Goal: Task Accomplishment & Management: Manage account settings

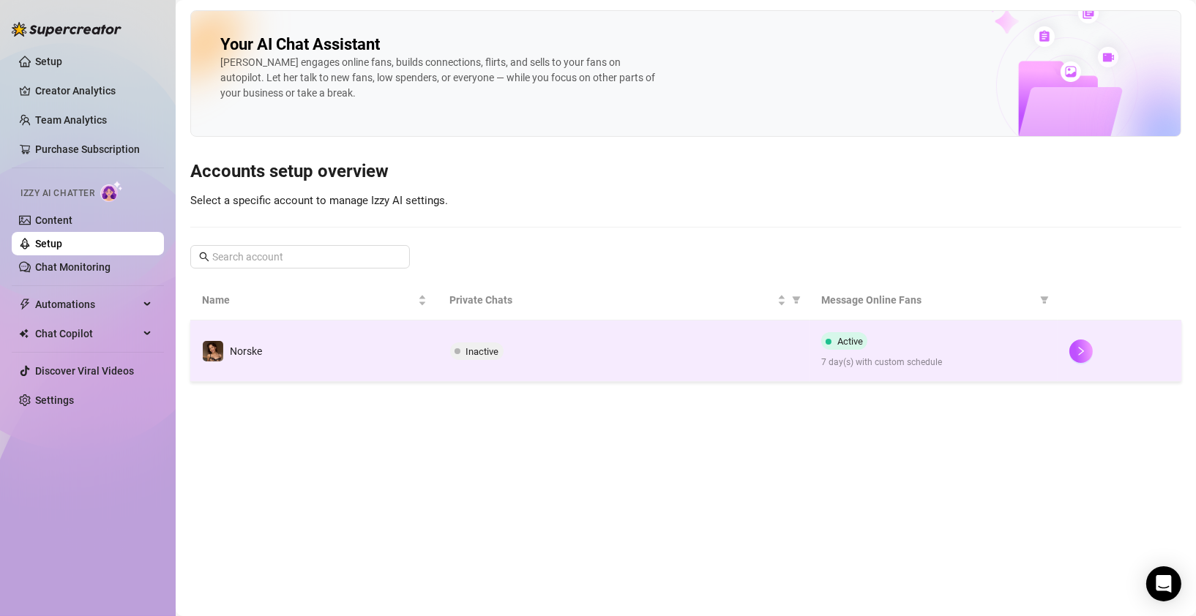
click at [470, 359] on span "Inactive" at bounding box center [476, 352] width 53 height 18
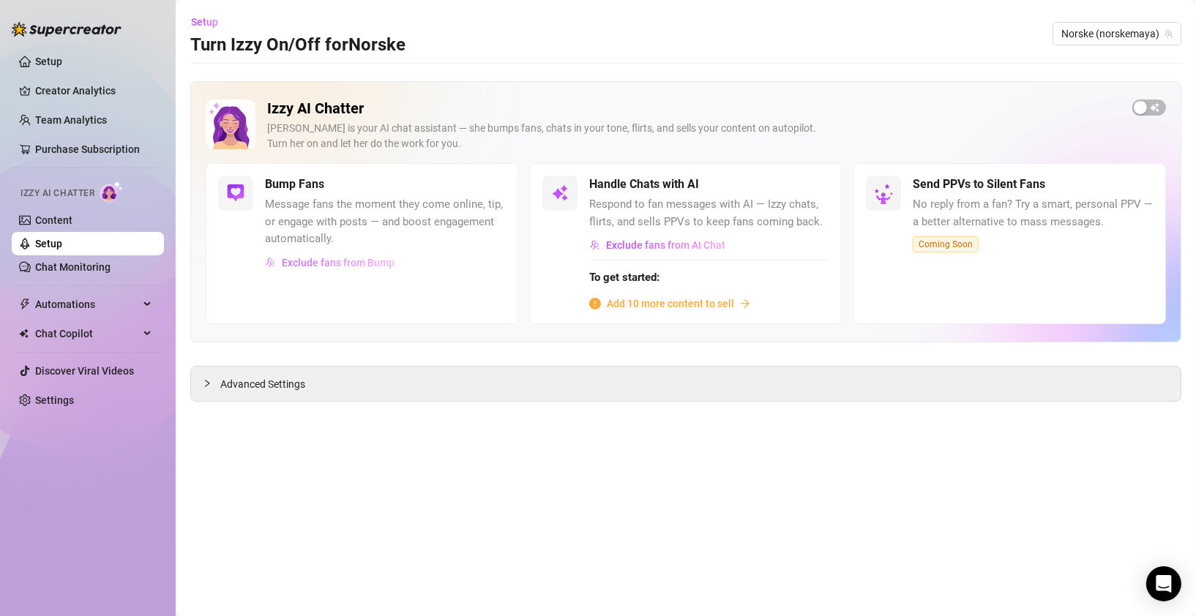
click at [309, 262] on span "Exclude fans from Bump" at bounding box center [338, 263] width 113 height 12
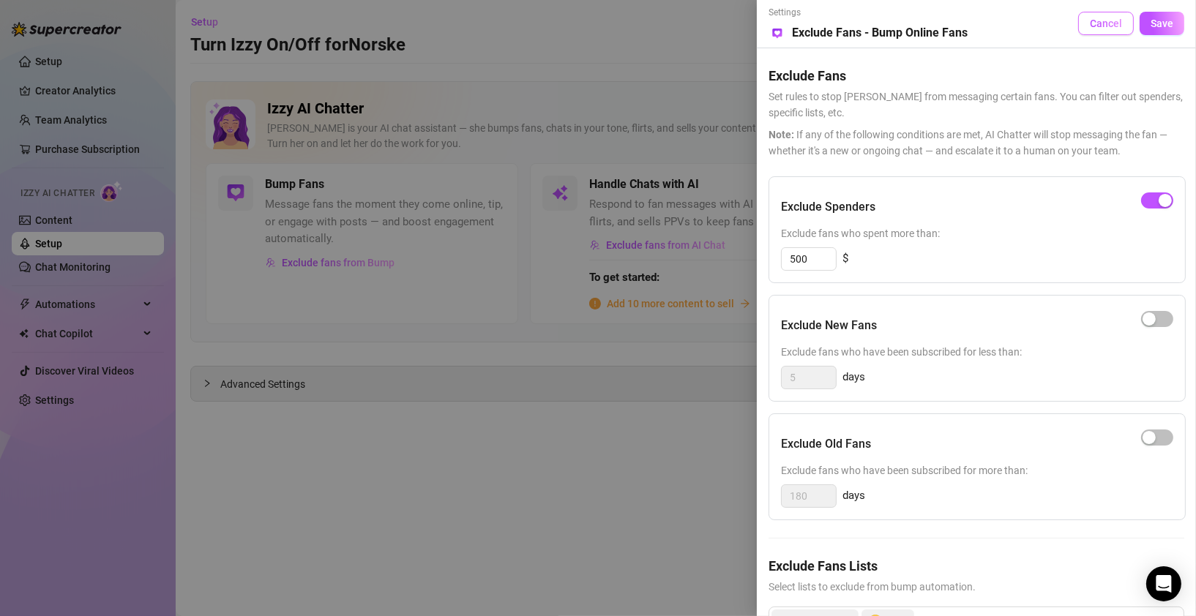
click at [1108, 26] on span "Cancel" at bounding box center [1106, 24] width 32 height 12
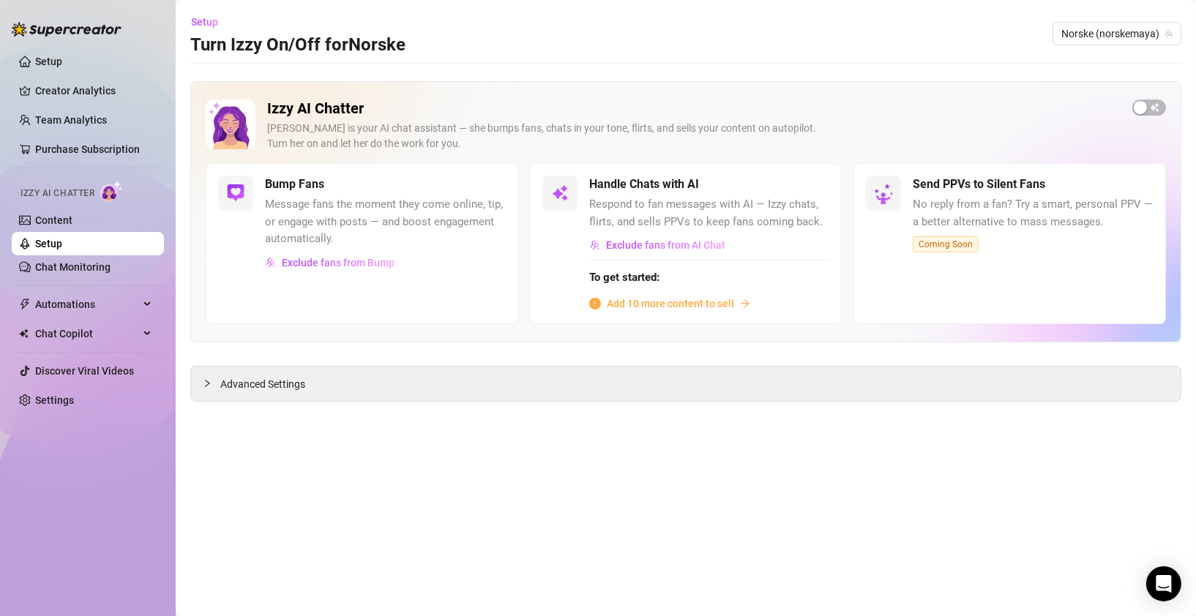
click at [311, 187] on h5 "Bump Fans" at bounding box center [294, 185] width 59 height 18
click at [365, 199] on span "Message fans the moment they come online, tip, or engage with posts — and boost…" at bounding box center [385, 222] width 241 height 52
click at [223, 386] on span "Advanced Settings" at bounding box center [262, 384] width 85 height 16
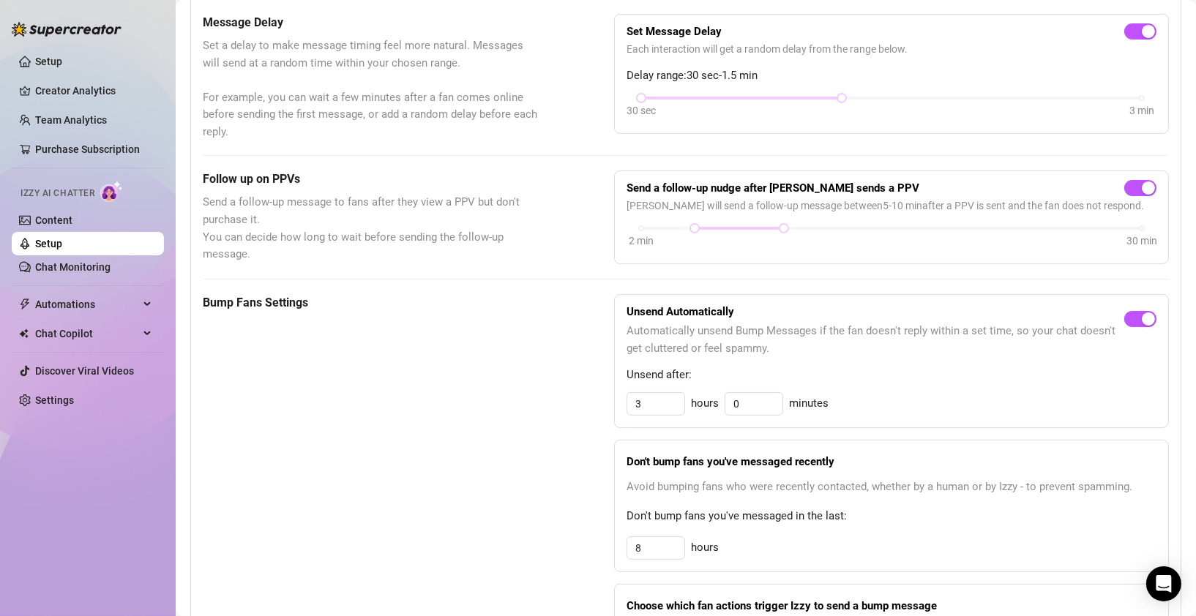
scroll to position [450, 0]
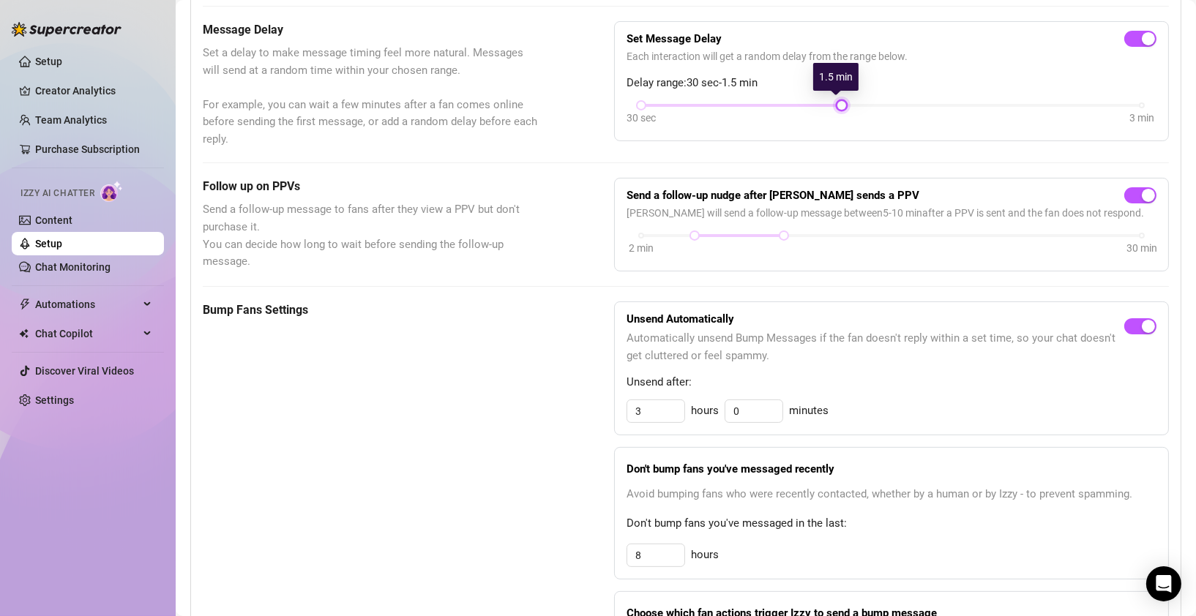
drag, startPoint x: 838, startPoint y: 105, endPoint x: 875, endPoint y: 106, distance: 37.3
click at [875, 106] on div "30 sec 3 min" at bounding box center [892, 115] width 530 height 28
drag, startPoint x: 640, startPoint y: 106, endPoint x: 662, endPoint y: 105, distance: 22.0
click at [662, 105] on div "30 sec 3 min" at bounding box center [891, 104] width 501 height 6
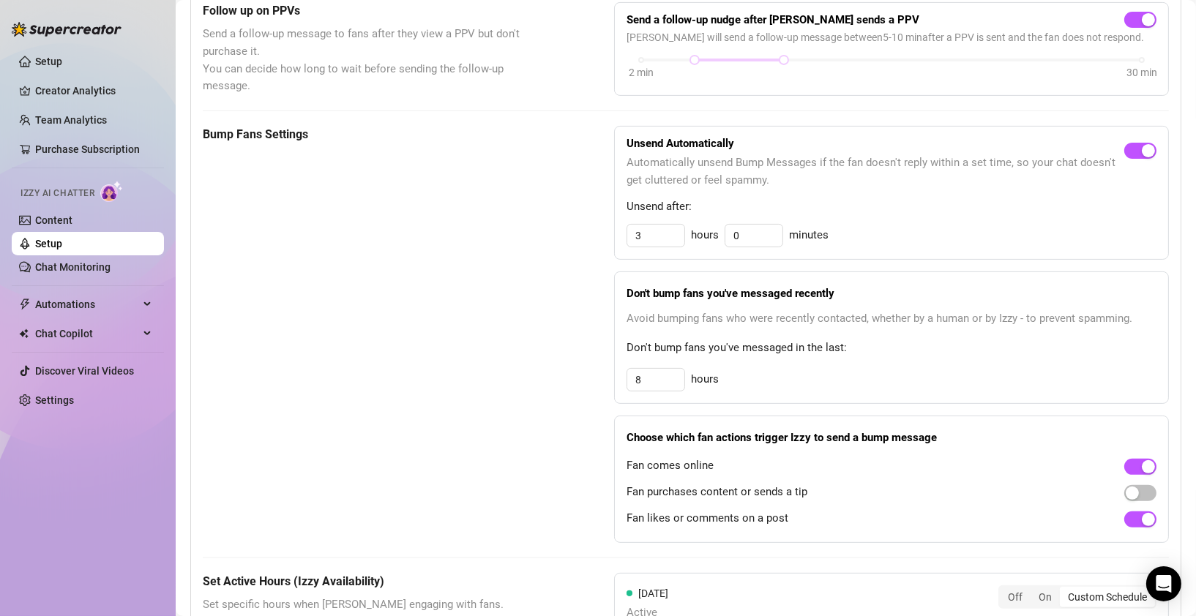
scroll to position [630, 0]
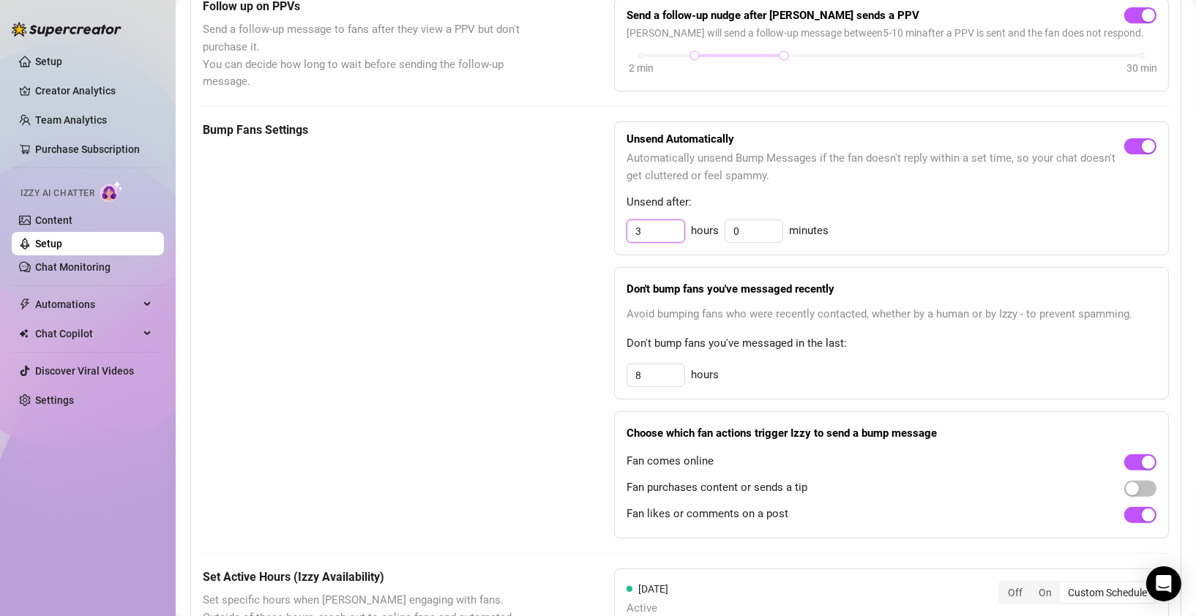
drag, startPoint x: 646, startPoint y: 225, endPoint x: 621, endPoint y: 225, distance: 24.9
click at [621, 225] on div "Unsend Automatically Automatically unsend Bump Messages if the fan doesn't repl…" at bounding box center [891, 189] width 555 height 134
type input "1"
type input "2"
drag, startPoint x: 637, startPoint y: 369, endPoint x: 624, endPoint y: 370, distance: 12.5
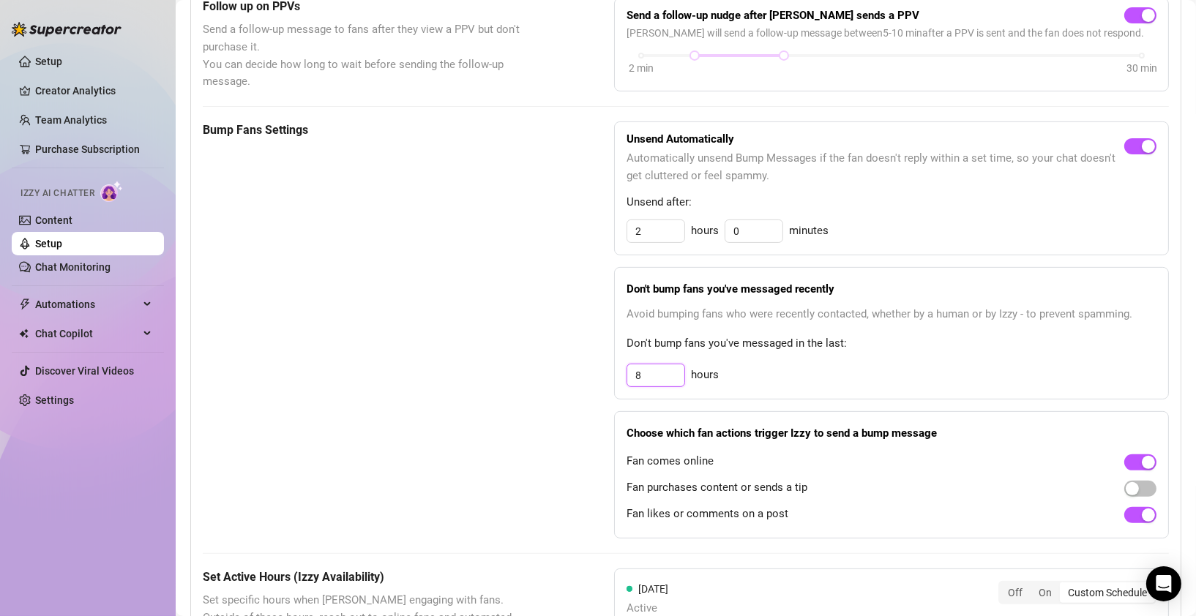
click at [627, 370] on input "8" at bounding box center [655, 376] width 57 height 22
type input "12"
click at [735, 405] on div "Unsend Automatically Automatically unsend Bump Messages if the fan doesn't repl…" at bounding box center [891, 330] width 555 height 417
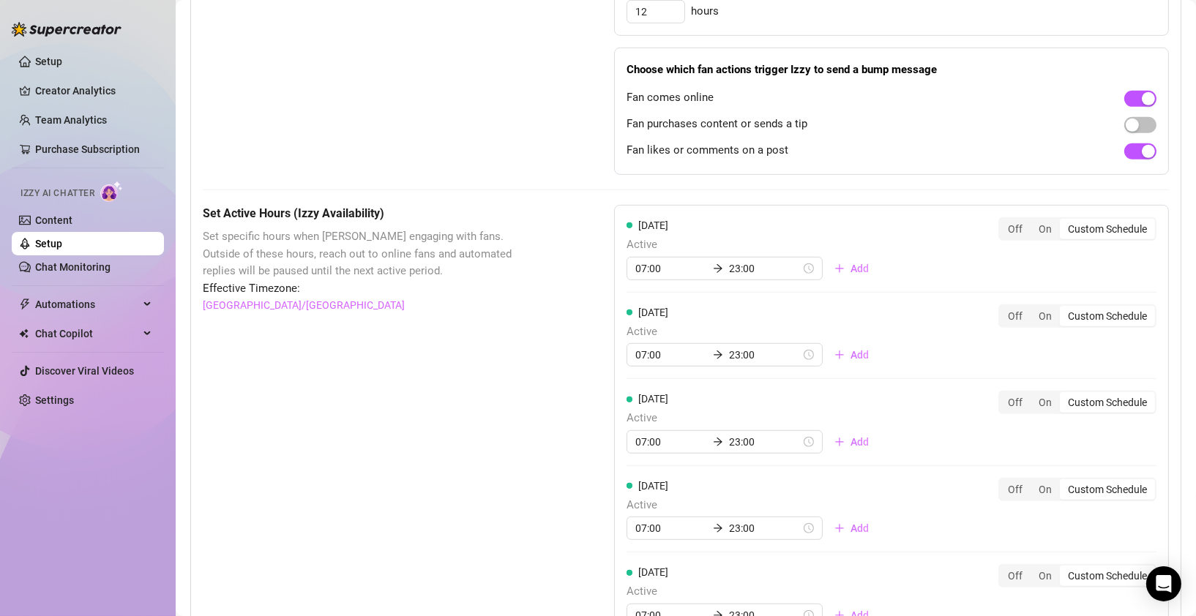
scroll to position [1001, 0]
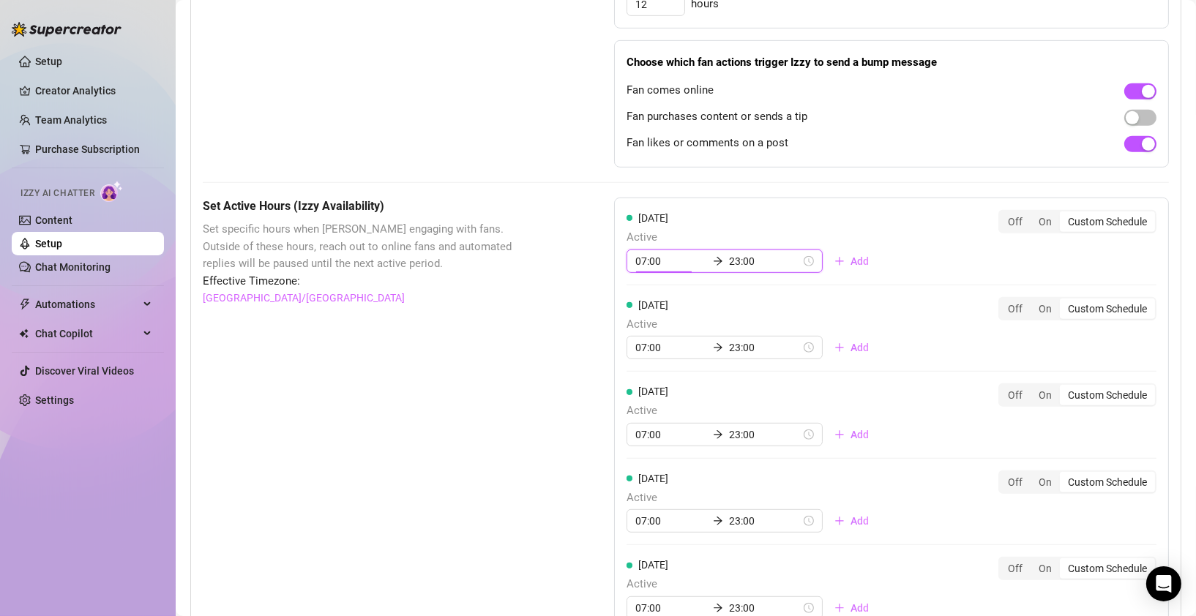
drag, startPoint x: 643, startPoint y: 256, endPoint x: 630, endPoint y: 258, distance: 12.5
click at [630, 258] on div "07:00 23:00" at bounding box center [725, 261] width 196 height 23
click at [642, 316] on div "08" at bounding box center [643, 318] width 35 height 20
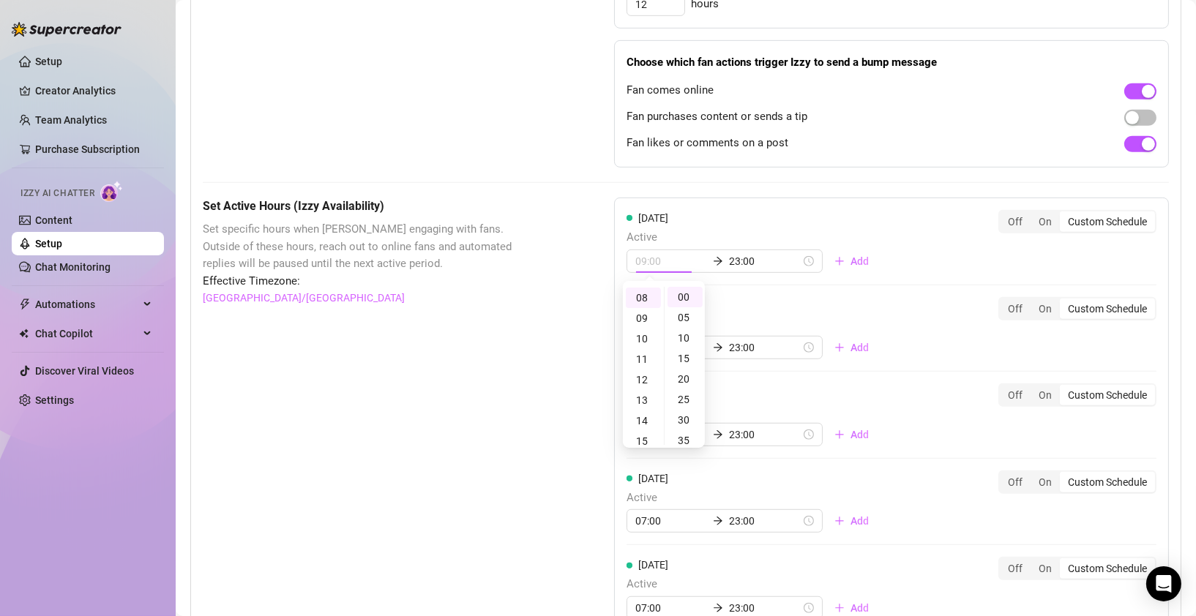
type input "08:00"
click at [752, 306] on div "[DATE] Active 07:00 23:00 Add" at bounding box center [754, 328] width 254 height 63
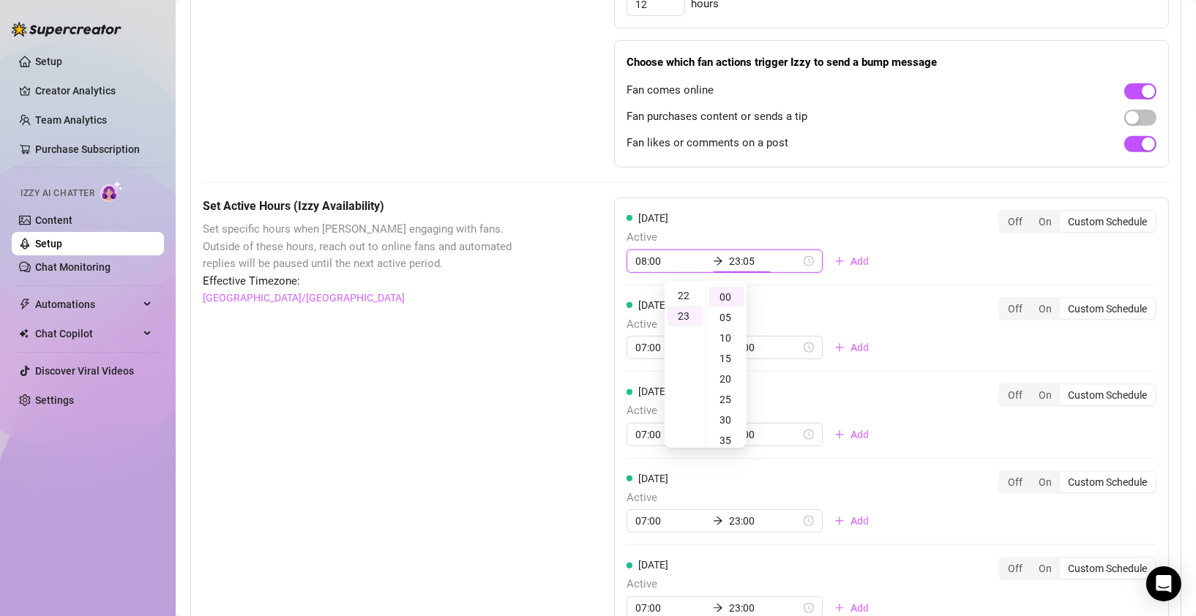
type input "23:00"
click at [640, 343] on div "[DATE] Active 08:00 23:00 Add Off On Custom Schedule [DATE] Active 07:00 23:00 …" at bounding box center [891, 508] width 555 height 621
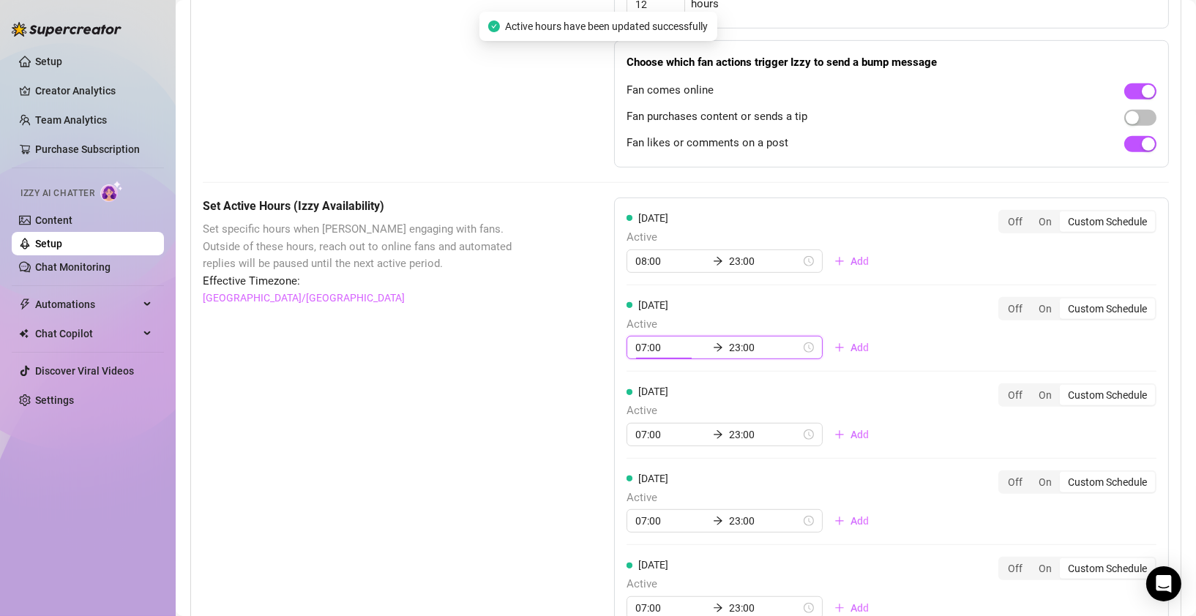
click at [643, 340] on input "07:00" at bounding box center [671, 348] width 72 height 16
click at [642, 342] on input "07:00" at bounding box center [671, 348] width 72 height 16
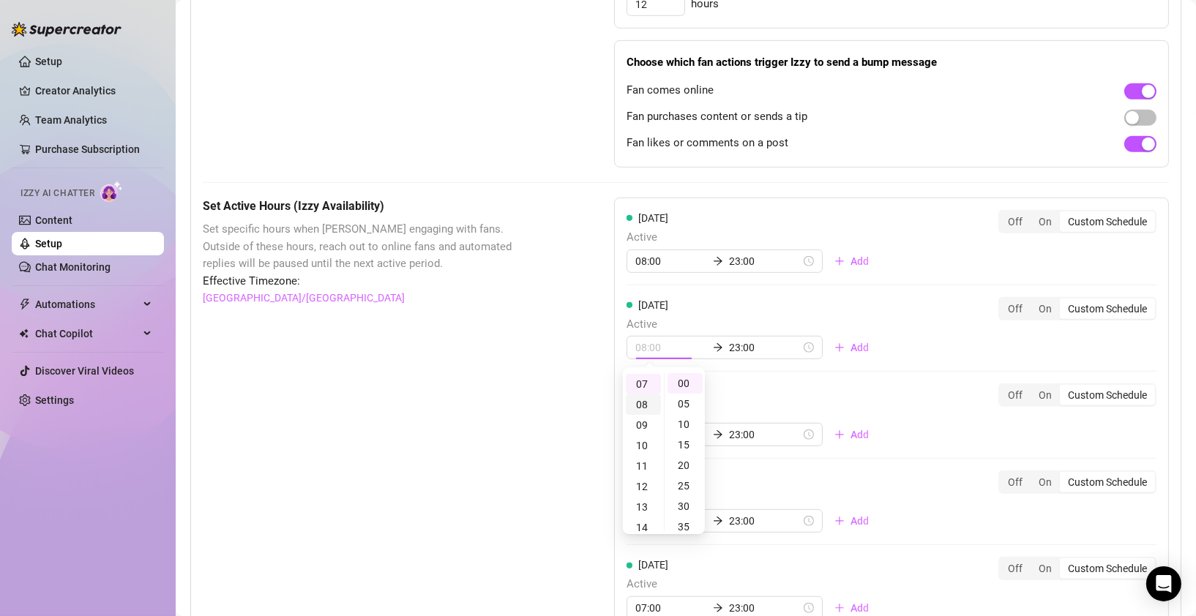
click at [645, 395] on div "08" at bounding box center [643, 405] width 35 height 20
type input "08:00"
click at [608, 370] on div "Set Active Hours (Izzy Availability) Set specific hours when Izzy engaging with…" at bounding box center [686, 560] width 966 height 725
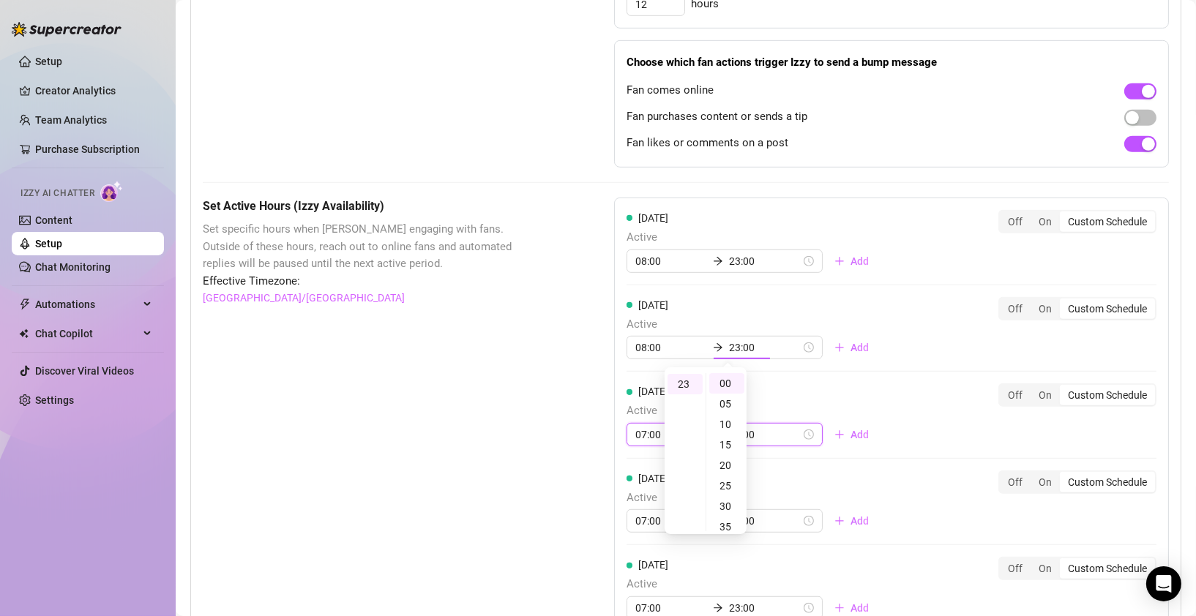
click at [645, 431] on div "[DATE] Active 08:00 23:00 Add Off On Custom Schedule [DATE] Active 08:00 23:00 …" at bounding box center [891, 508] width 555 height 621
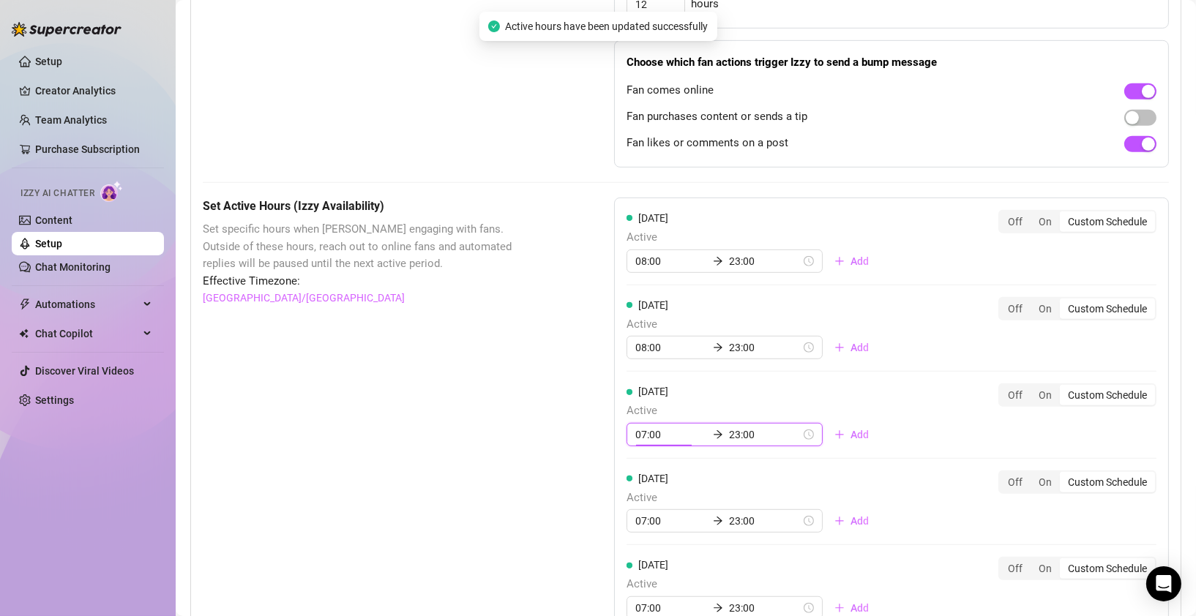
click at [639, 432] on input "07:00" at bounding box center [671, 435] width 72 height 16
click at [646, 275] on div "08" at bounding box center [643, 280] width 35 height 20
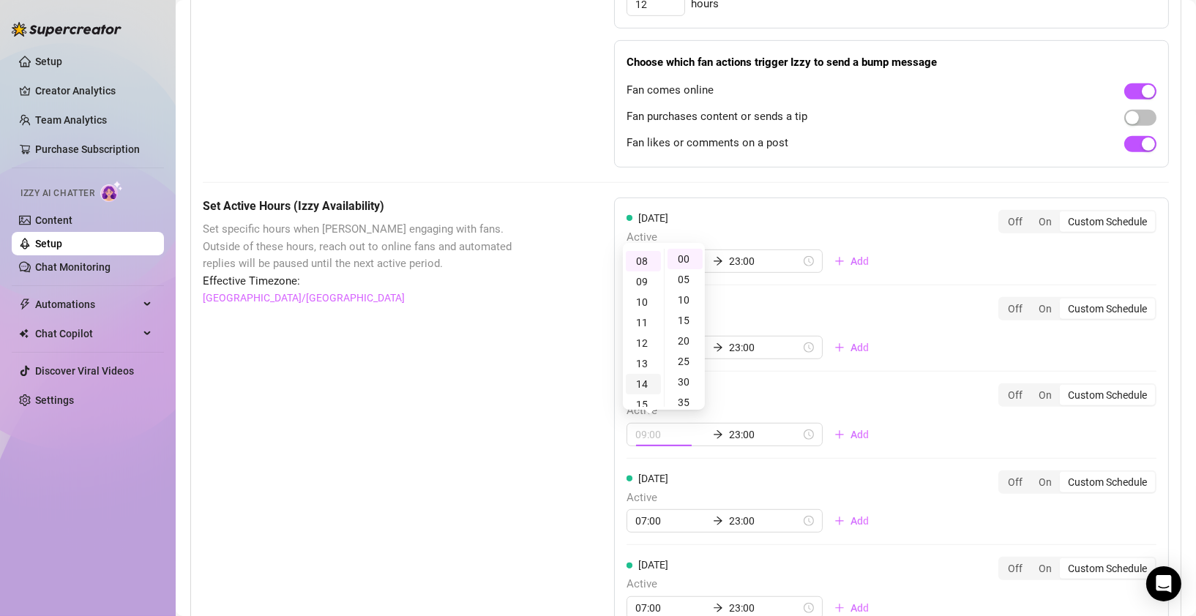
scroll to position [163, 0]
type input "08:00"
click at [642, 514] on input "07:00" at bounding box center [671, 521] width 72 height 16
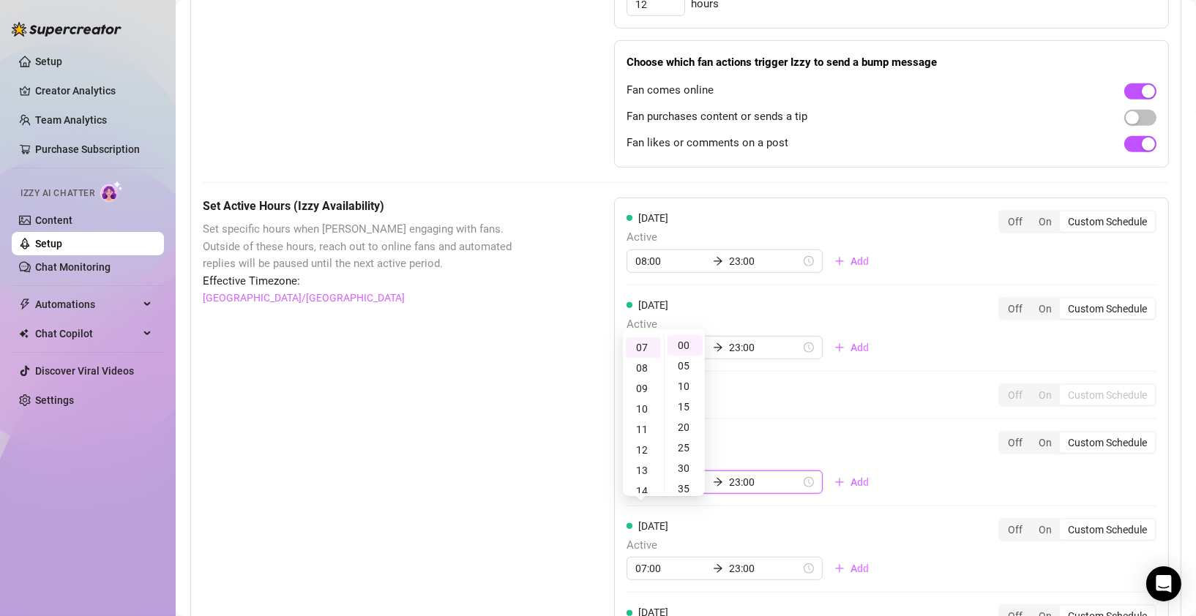
scroll to position [143, 0]
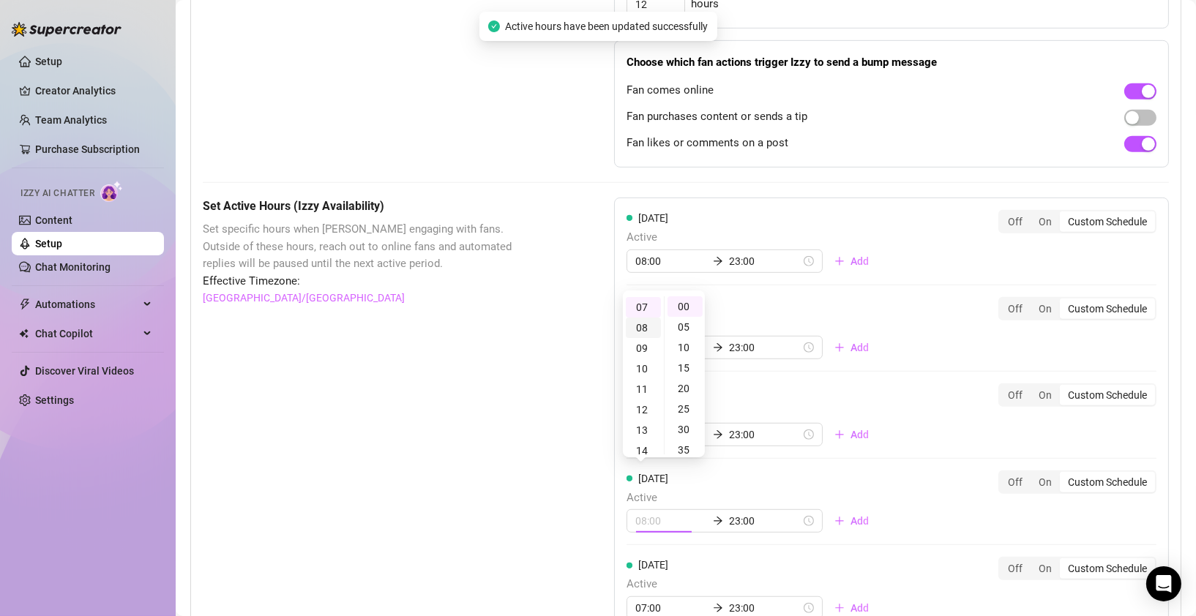
click at [642, 326] on div "08" at bounding box center [643, 328] width 35 height 20
type input "08:00"
drag, startPoint x: 938, startPoint y: 498, endPoint x: 888, endPoint y: 507, distance: 50.5
click at [937, 498] on div "[DATE] Active 08:00 23:00 Add Off On Custom Schedule" at bounding box center [892, 502] width 530 height 63
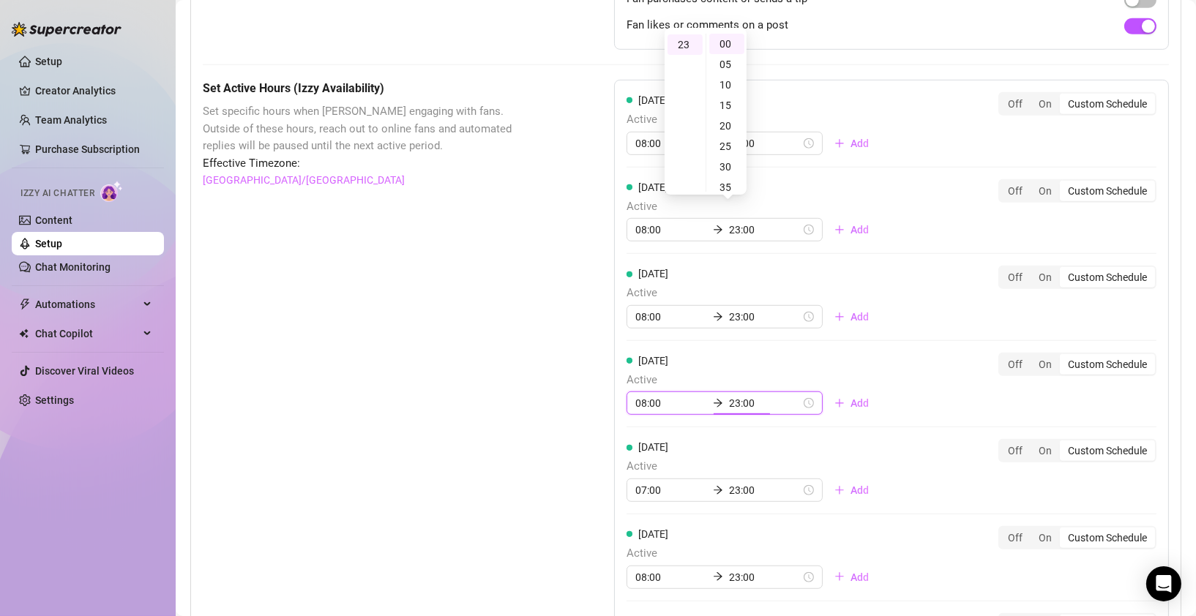
scroll to position [1304, 0]
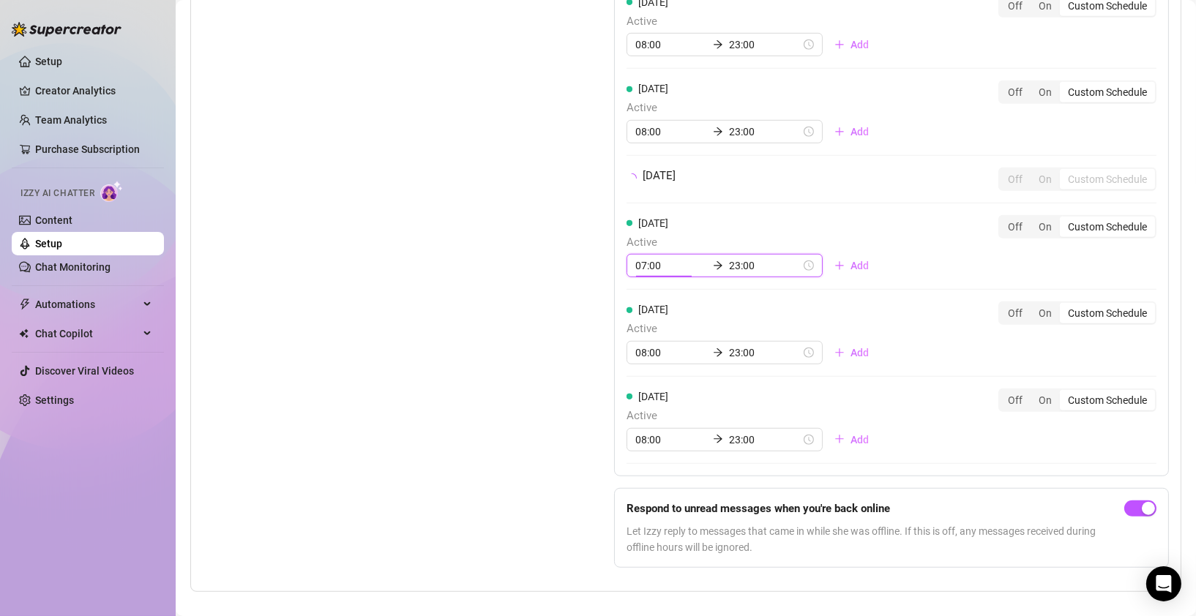
click at [641, 302] on div "[DATE] Active 08:00 23:00 Add Off On Custom Schedule [DATE] Active 08:00 23:00 …" at bounding box center [891, 185] width 555 height 581
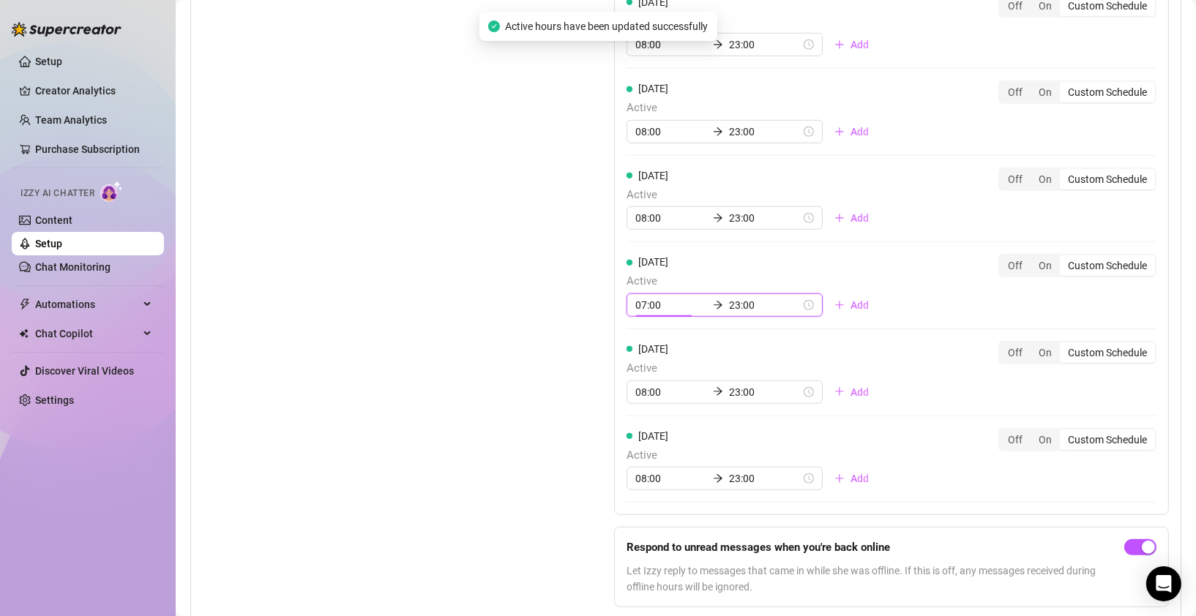
click at [637, 303] on input "07:00" at bounding box center [671, 305] width 72 height 16
click at [646, 359] on div "08" at bounding box center [643, 362] width 35 height 20
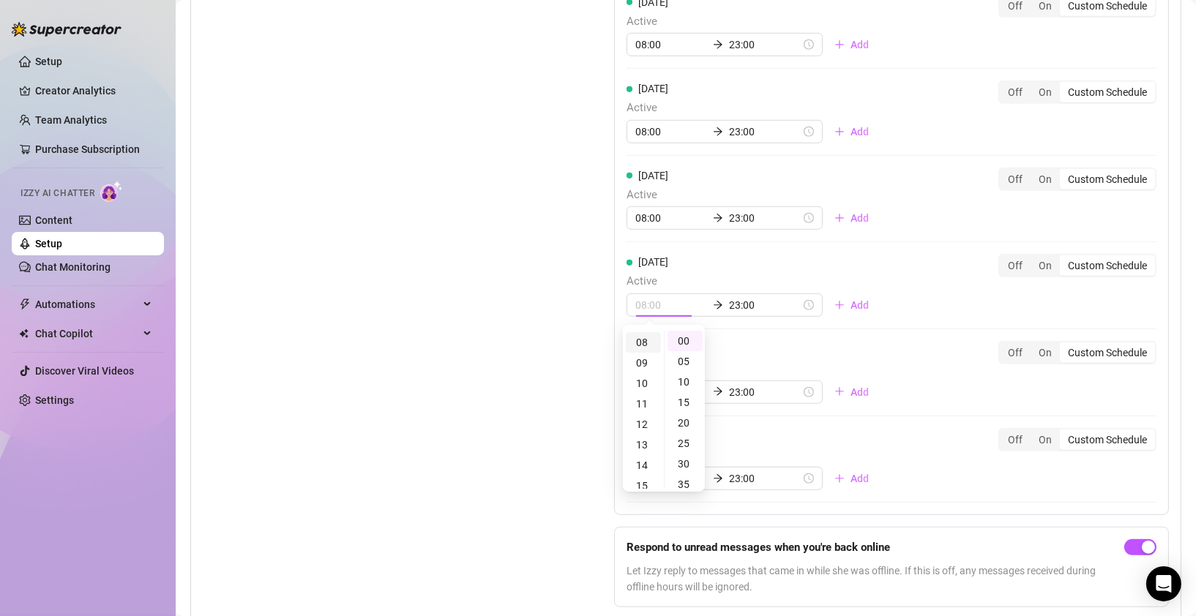
scroll to position [163, 0]
type input "08:00"
click at [758, 365] on span "Active" at bounding box center [754, 369] width 254 height 18
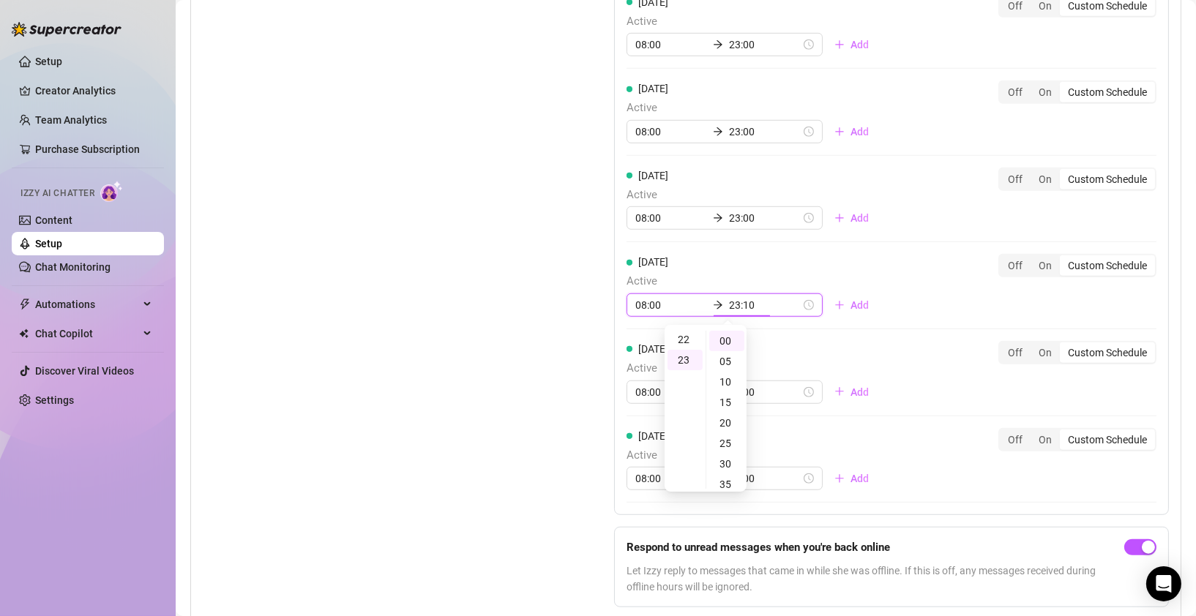
type input "23:00"
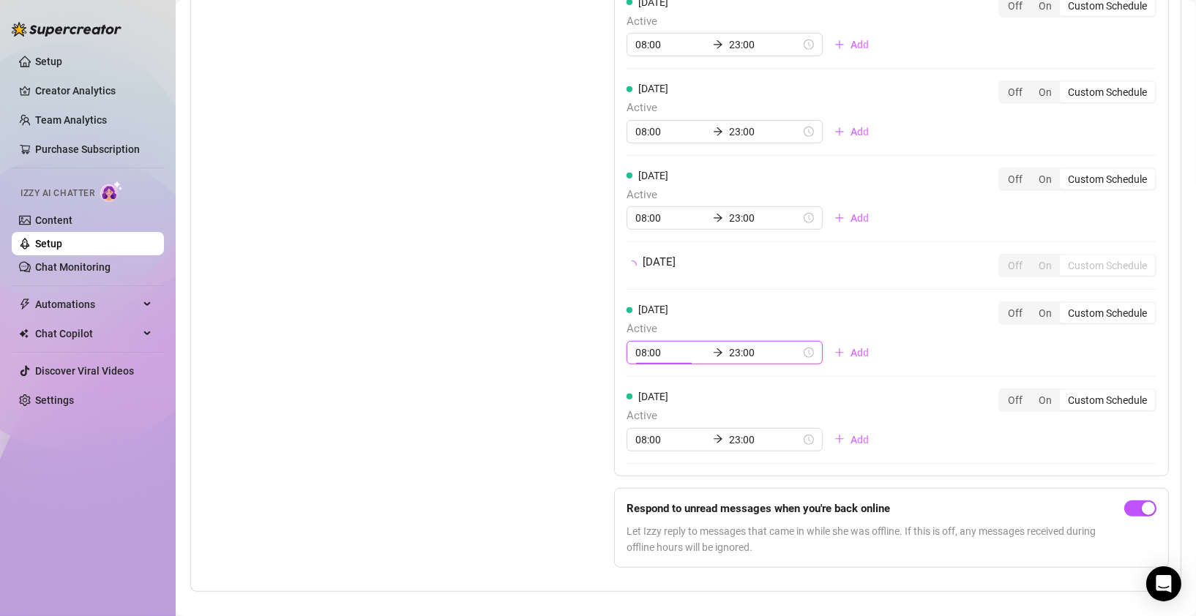
click at [640, 389] on div "[DATE] Active 08:00 23:00 Add Off On Custom Schedule [DATE] Active 08:00 23:00 …" at bounding box center [891, 185] width 555 height 581
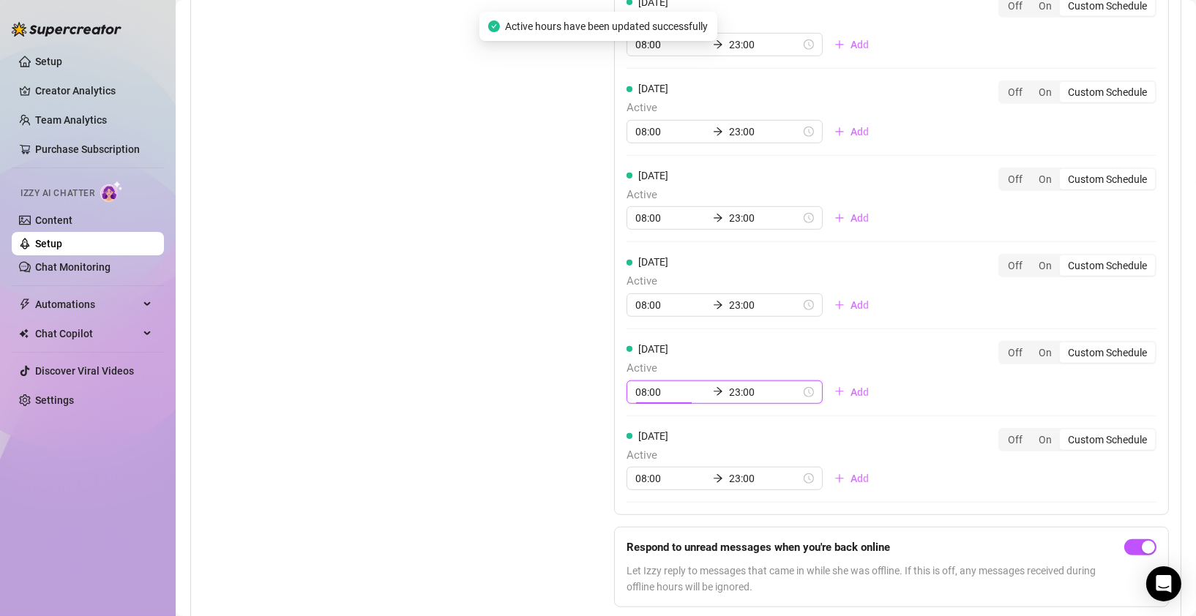
click at [643, 389] on input "08:00" at bounding box center [671, 392] width 72 height 16
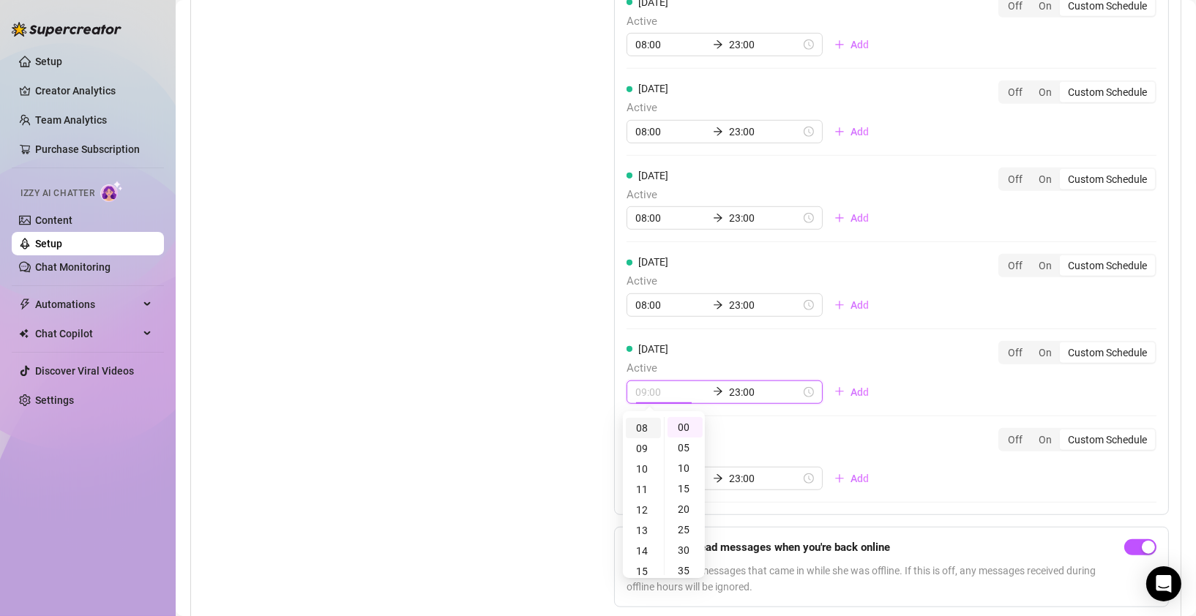
type input "08:00"
click at [651, 425] on div "08" at bounding box center [643, 428] width 35 height 20
click at [642, 426] on div "08" at bounding box center [643, 428] width 35 height 20
click at [750, 435] on div "[DATE] Active 08:00 23:00 Add" at bounding box center [754, 459] width 254 height 63
type input "23:00"
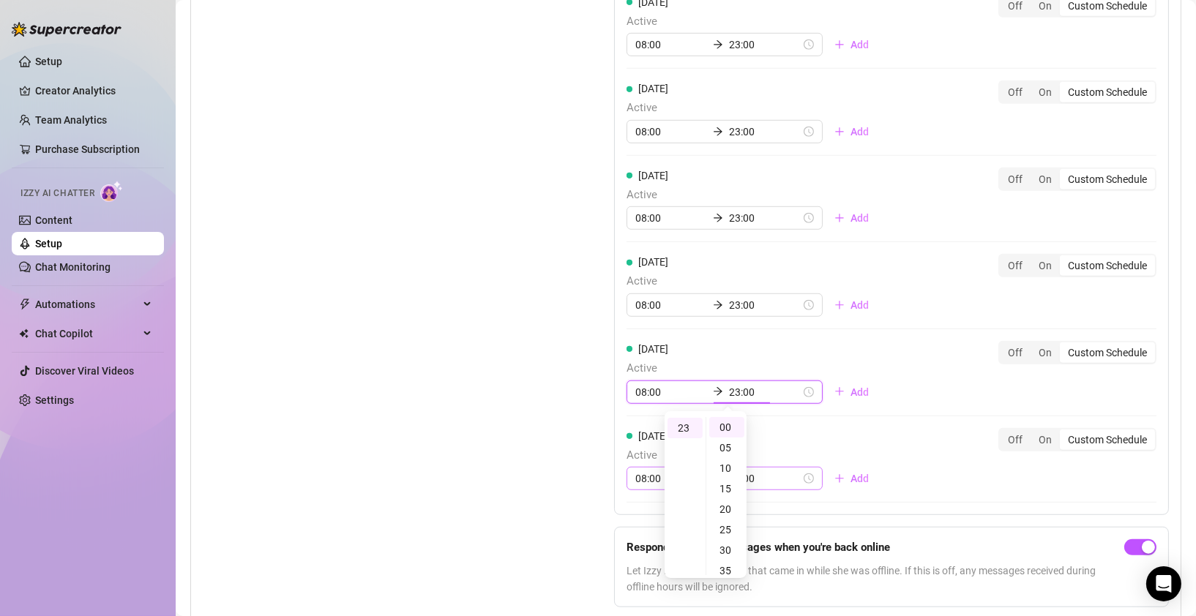
scroll to position [471, 0]
click at [638, 476] on input "08:00" at bounding box center [671, 479] width 72 height 16
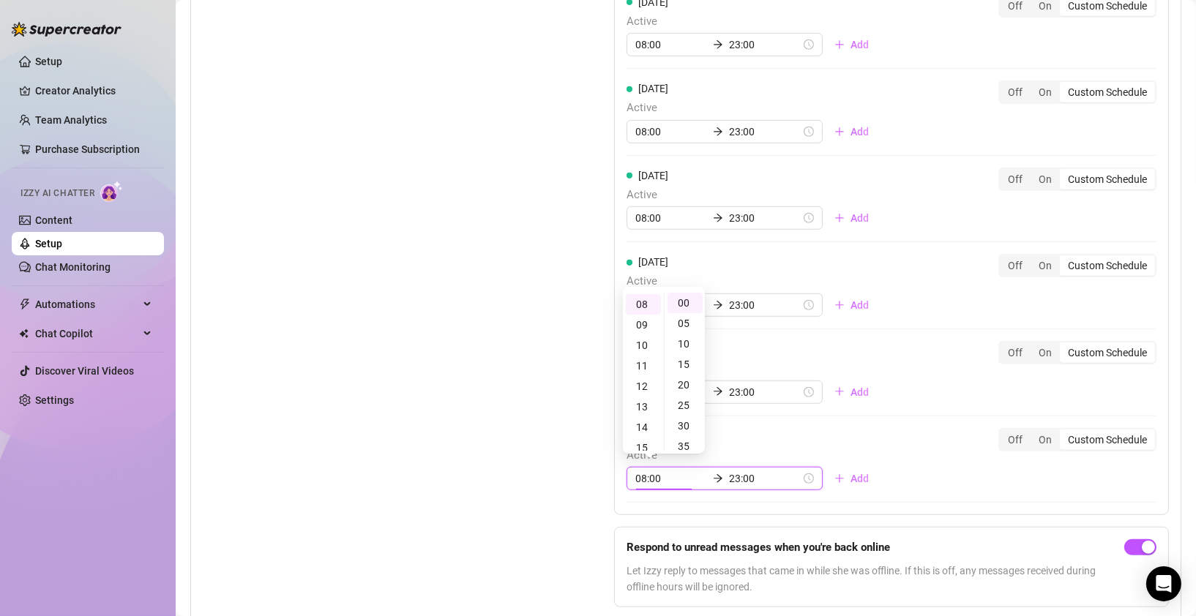
scroll to position [163, 0]
click at [642, 303] on div "08" at bounding box center [643, 304] width 35 height 20
type input "08:00"
click at [878, 439] on div "[DATE] Active 08:00 23:00 Add Off On Custom Schedule" at bounding box center [892, 459] width 530 height 63
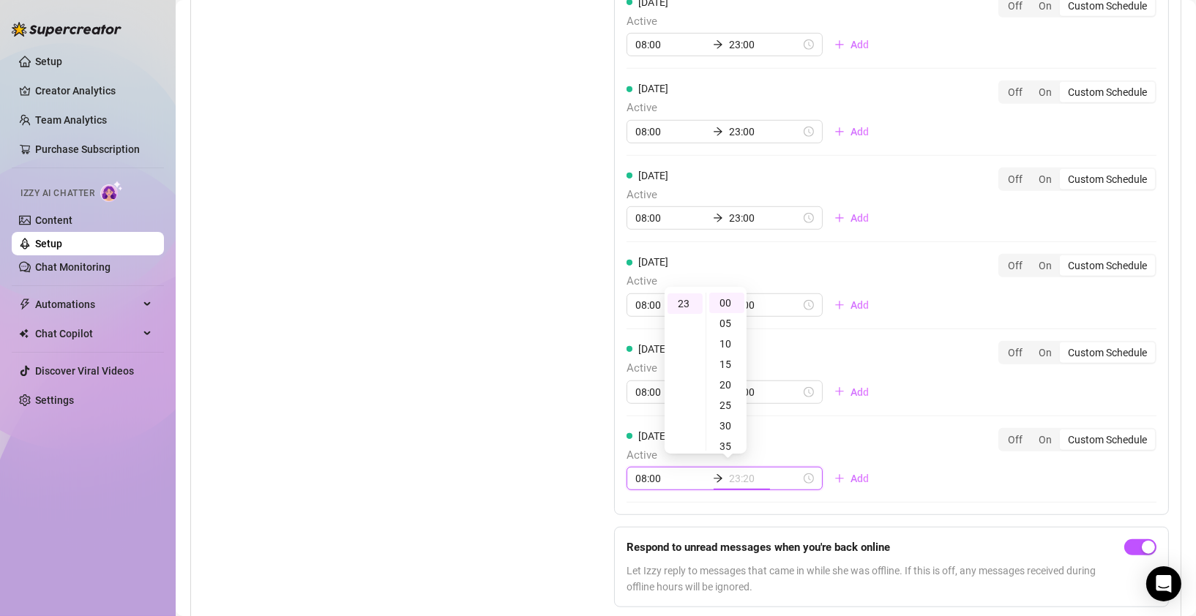
type input "23:00"
click at [880, 419] on div "[DATE] Active 08:00 23:00 Add Off On Custom Schedule [DATE] Active 08:00 23:00 …" at bounding box center [891, 205] width 555 height 621
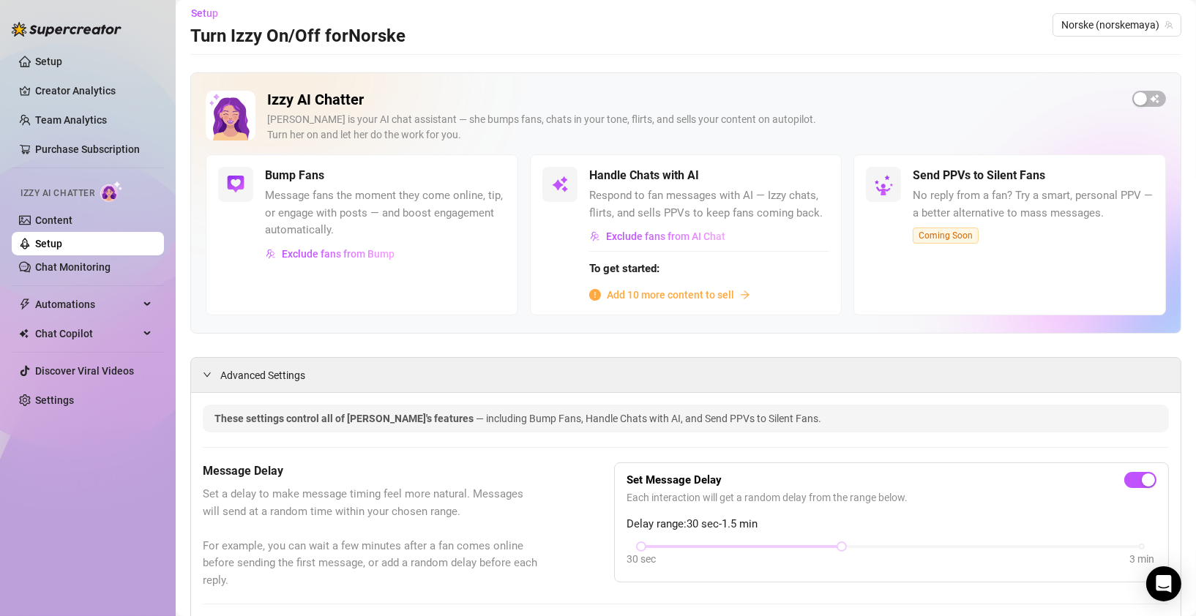
scroll to position [17, 0]
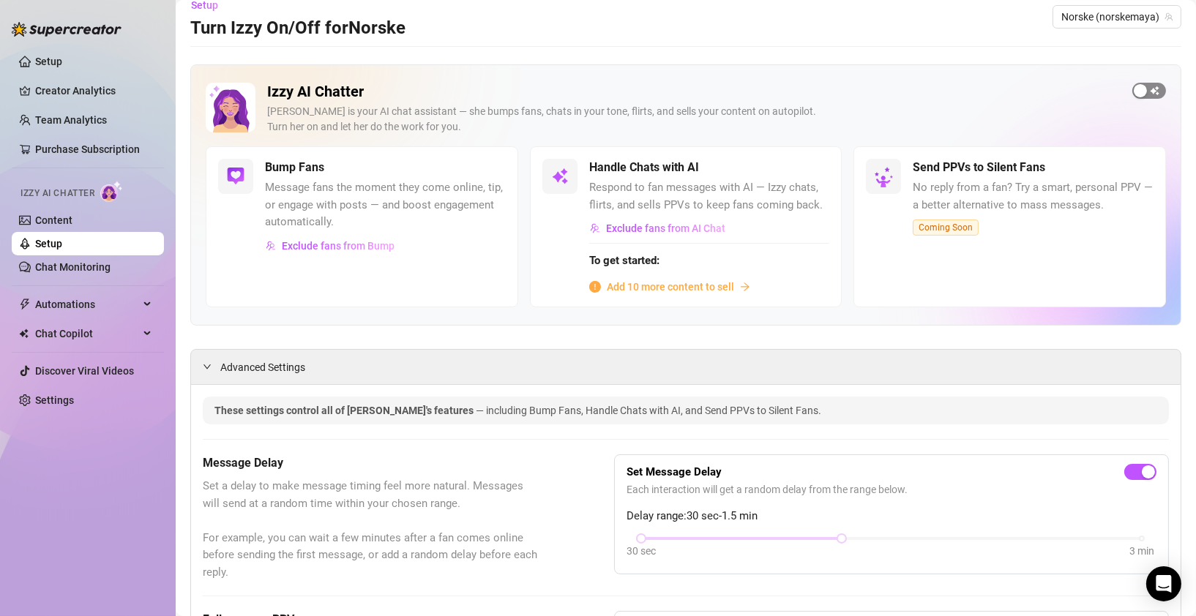
click at [1134, 90] on div "button" at bounding box center [1140, 90] width 13 height 13
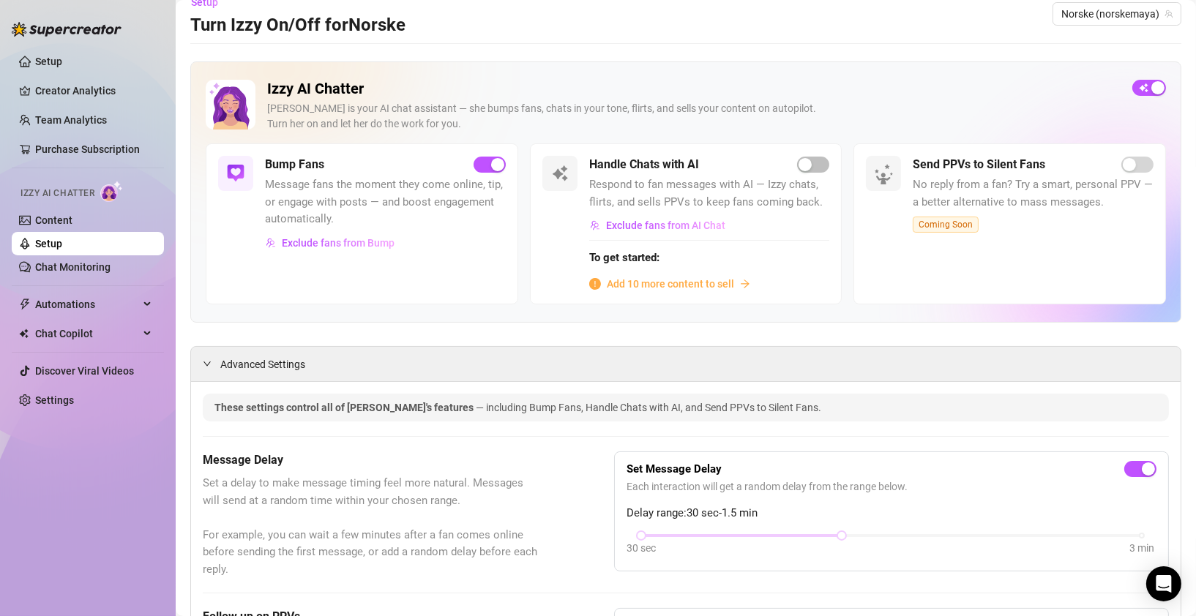
scroll to position [0, 0]
